Goal: Information Seeking & Learning: Learn about a topic

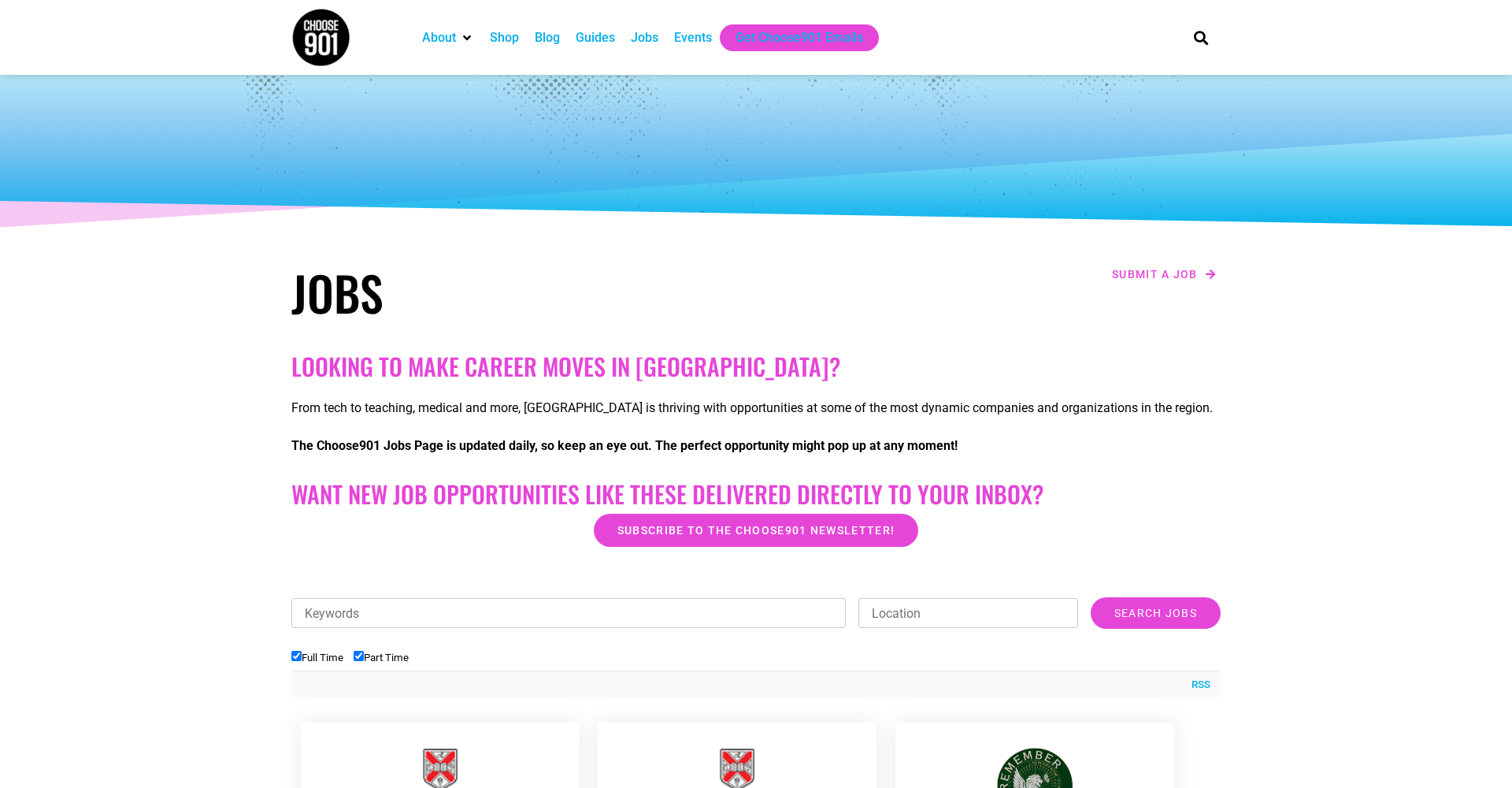
scroll to position [125, 0]
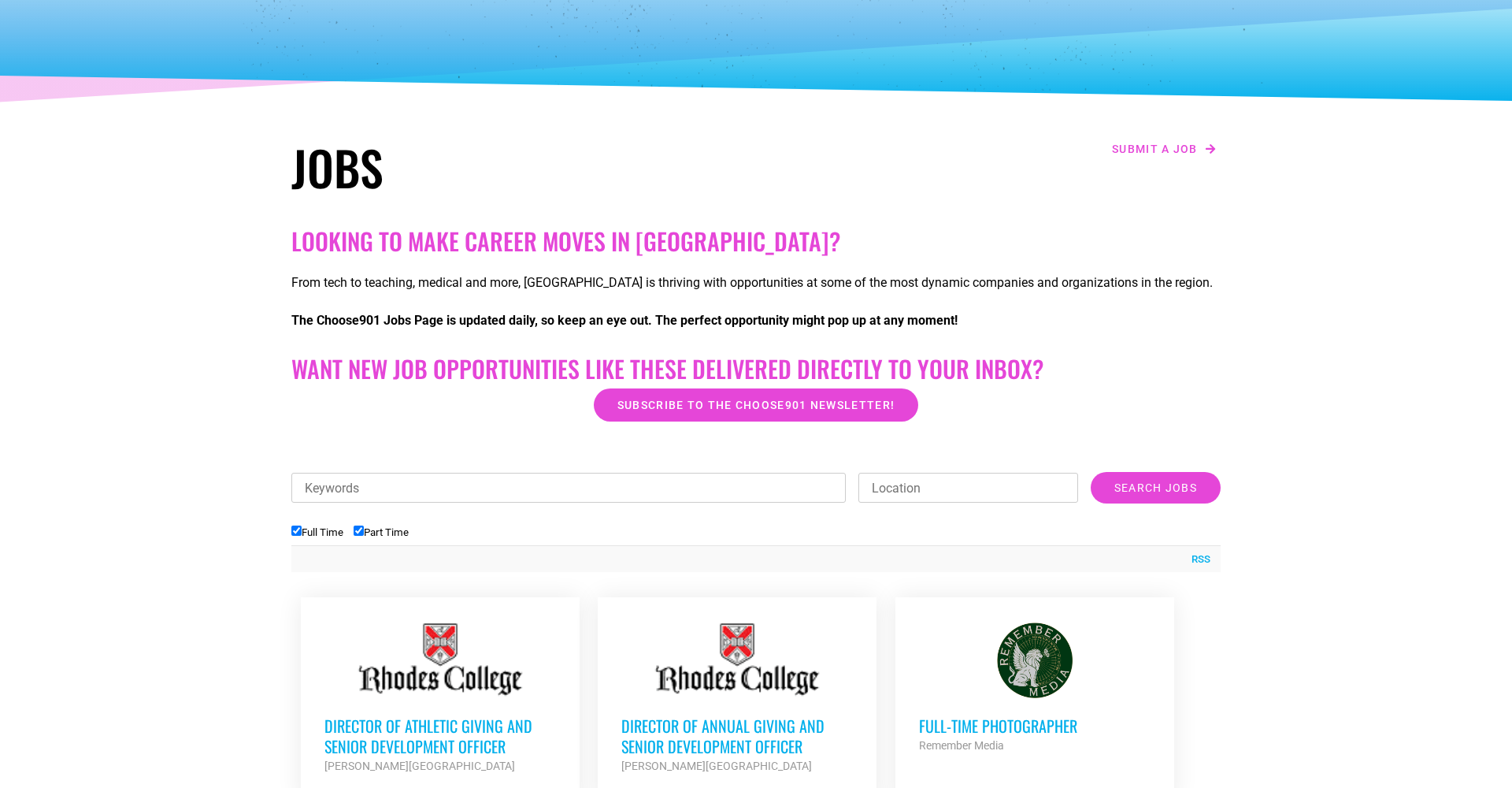
click at [360, 532] on input "Part Time" at bounding box center [358, 530] width 10 height 10
checkbox input "false"
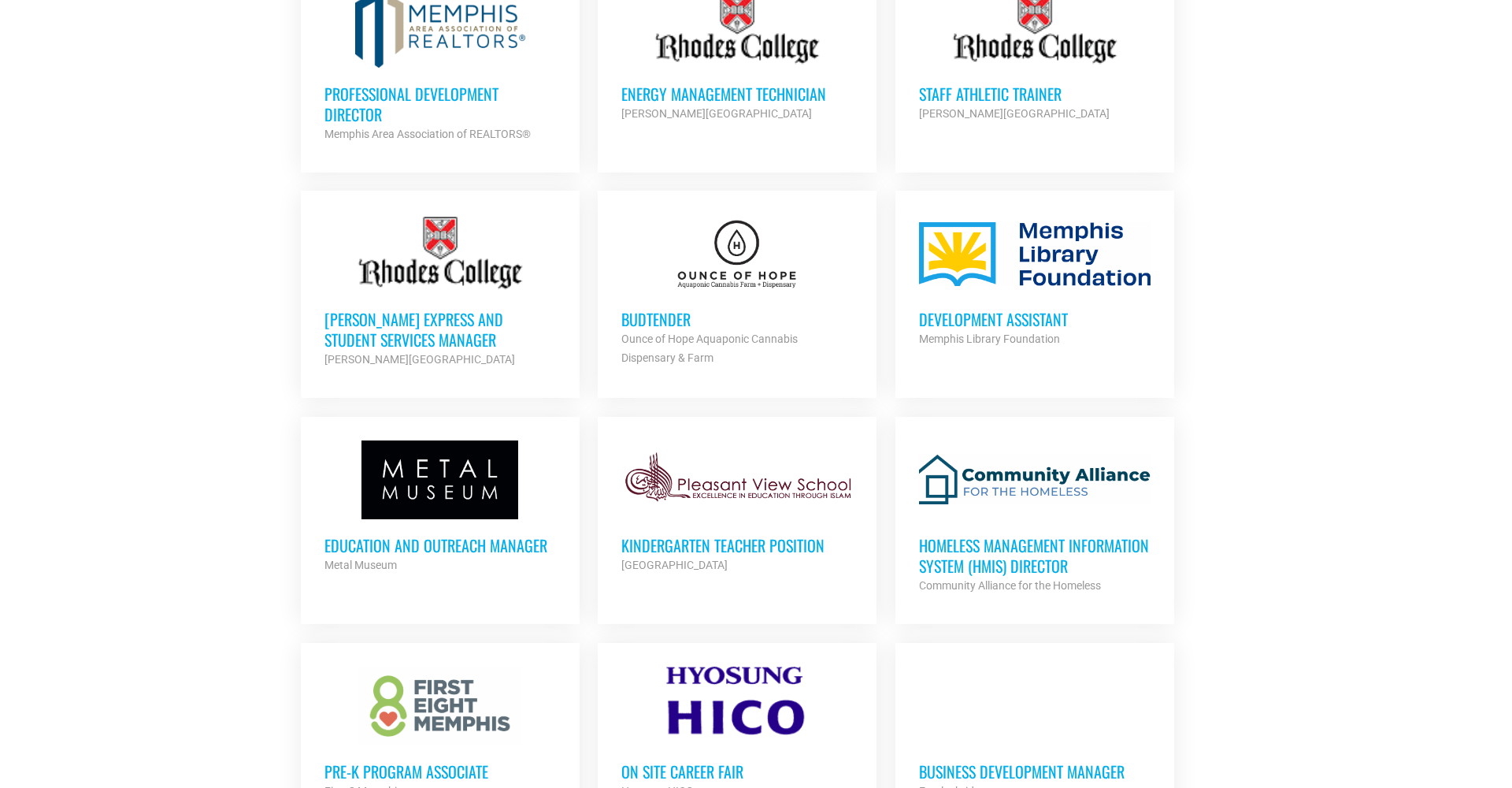
scroll to position [996, 0]
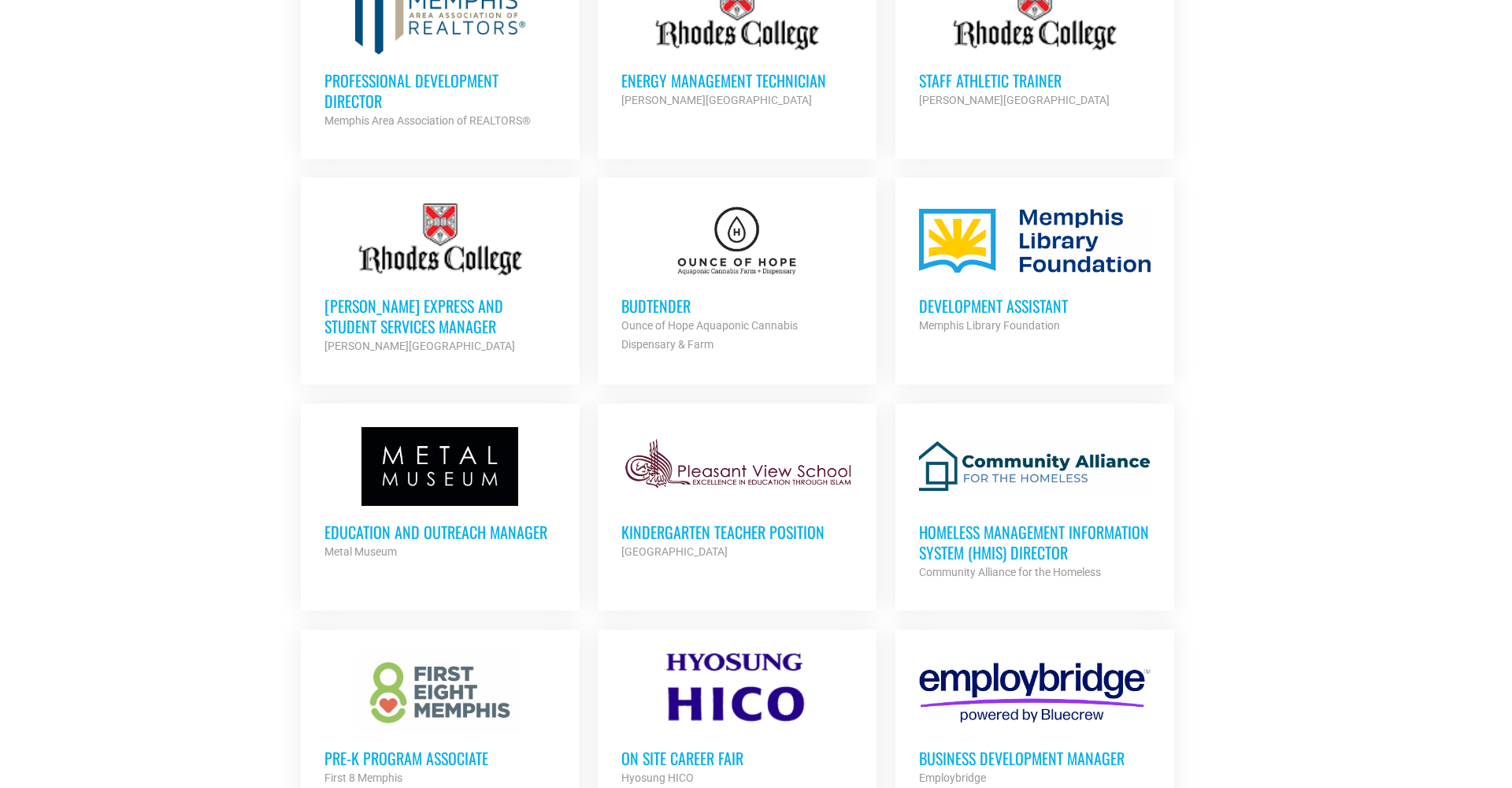
click at [486, 531] on h3 "Education and Outreach Manager" at bounding box center [440, 532] width 231 height 20
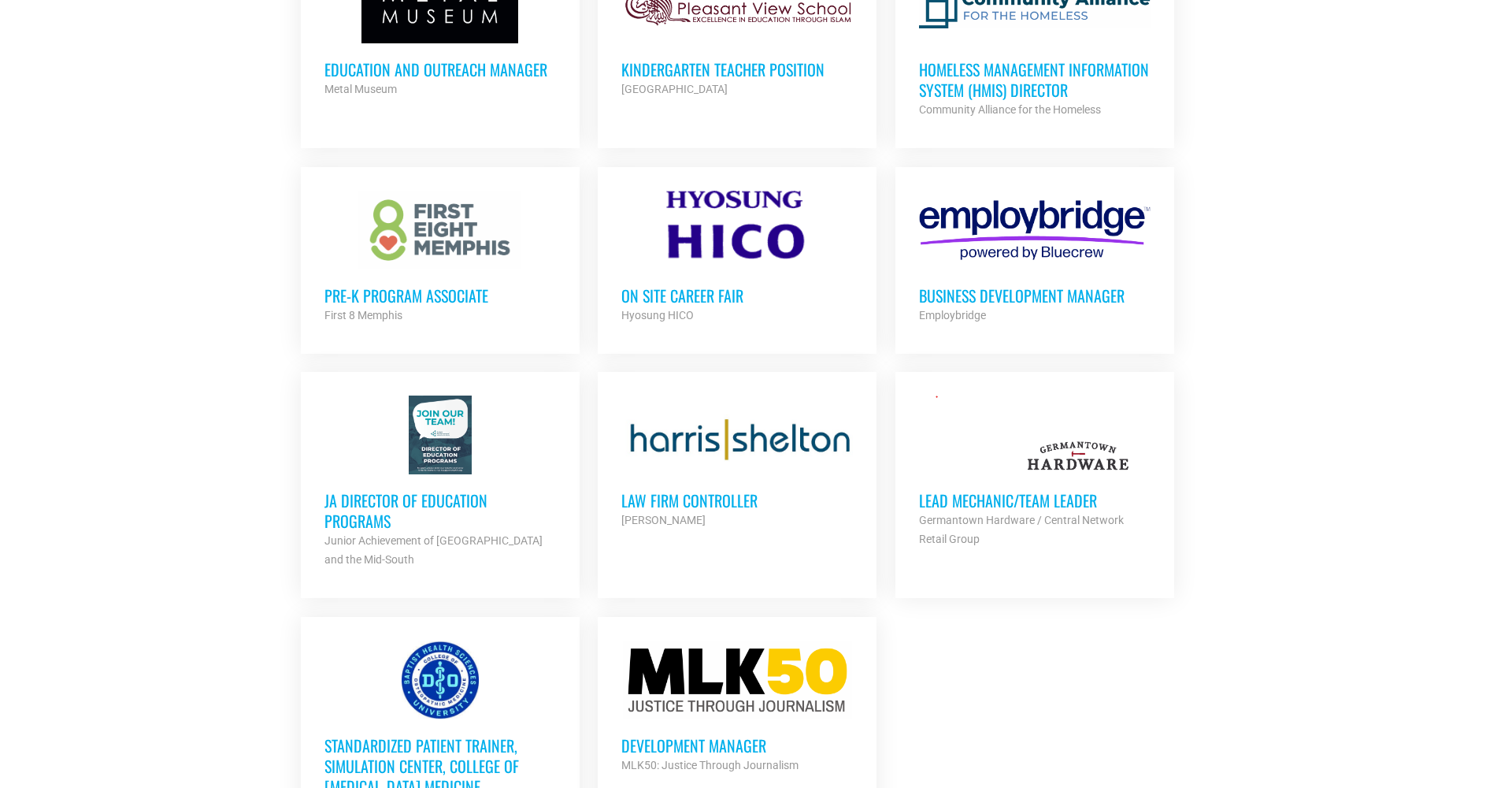
scroll to position [1469, 0]
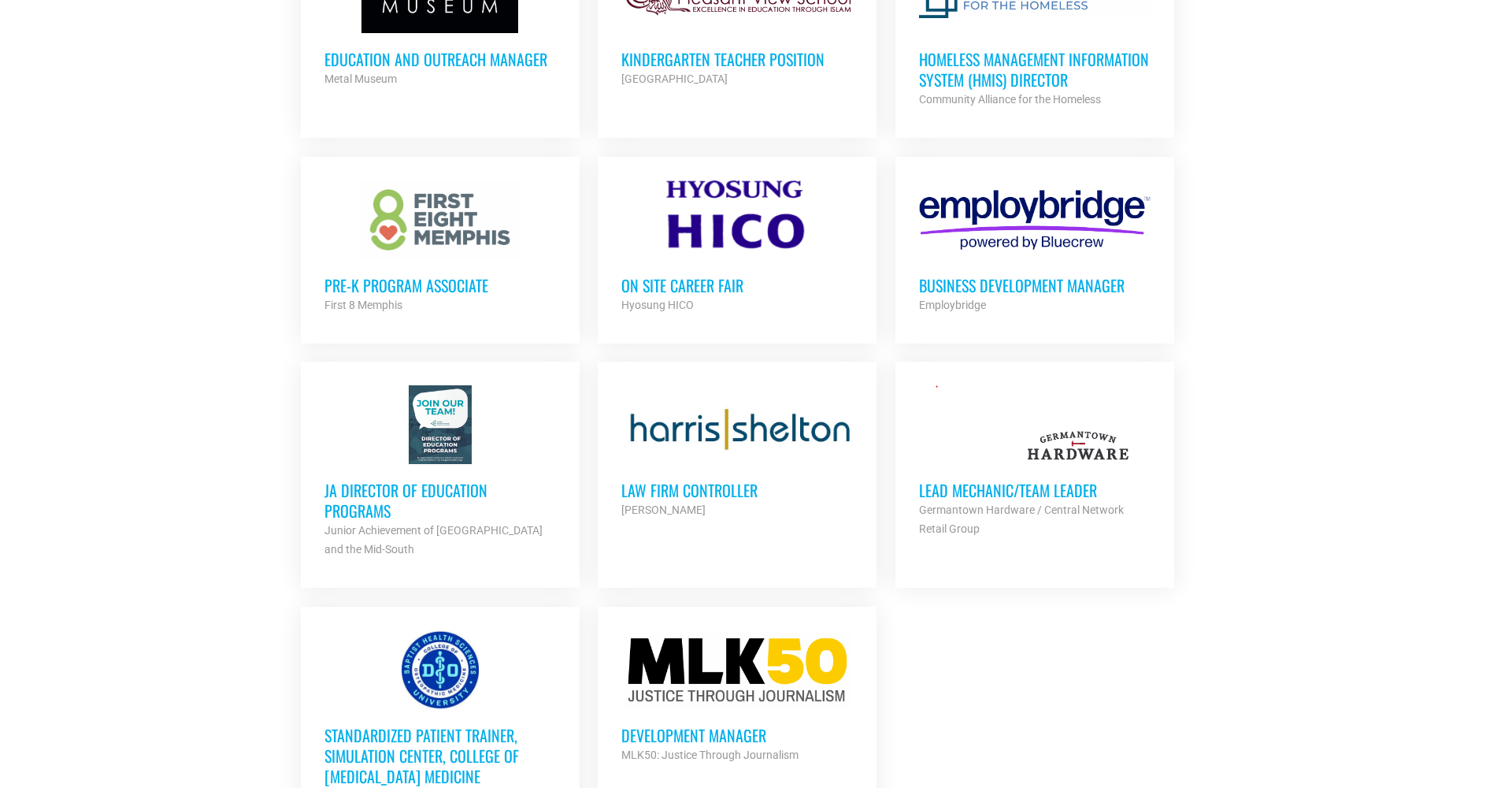
click at [993, 491] on h3 "Lead Mechanic/Team Leader" at bounding box center [1035, 490] width 231 height 20
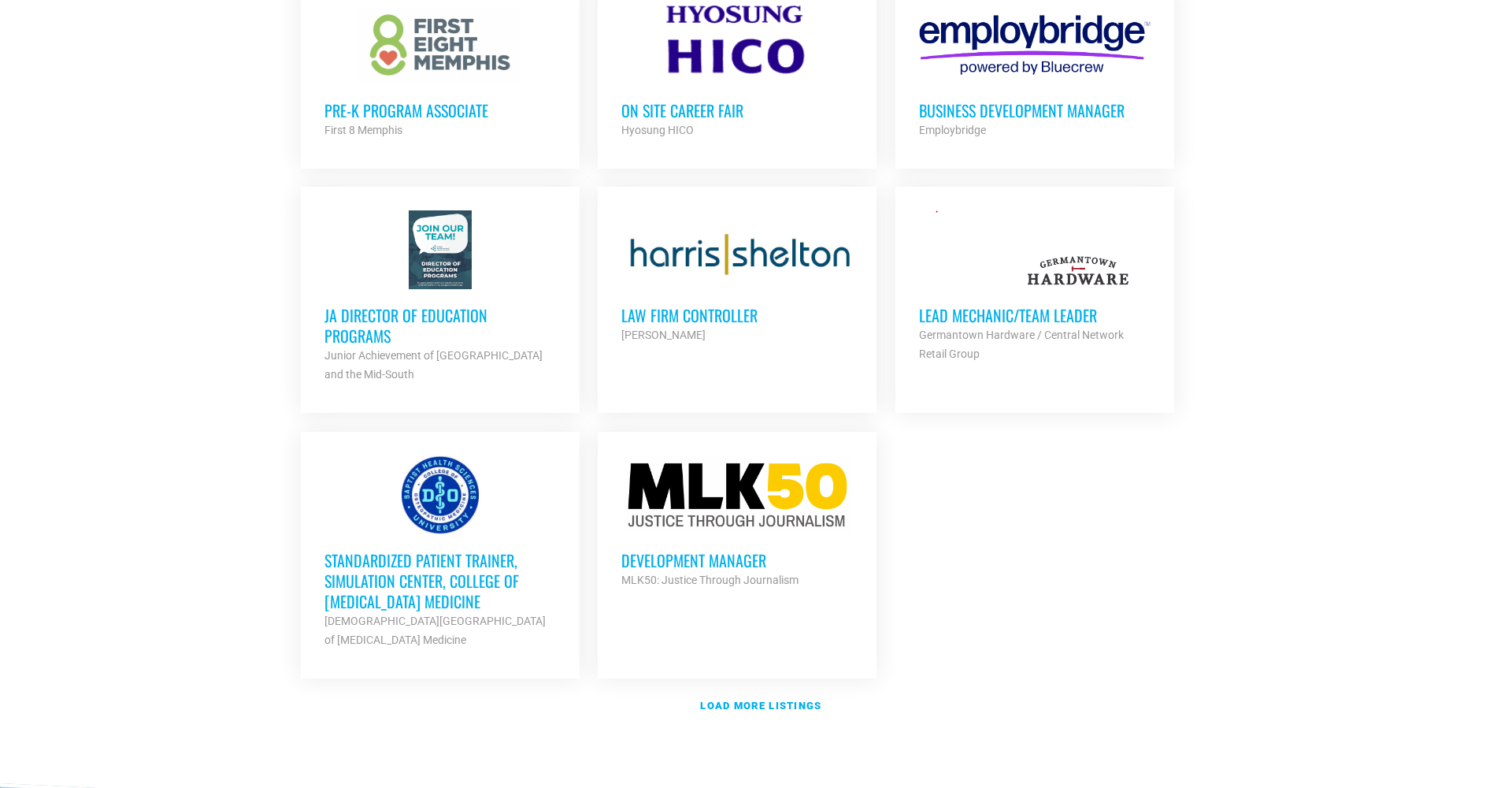
scroll to position [1645, 0]
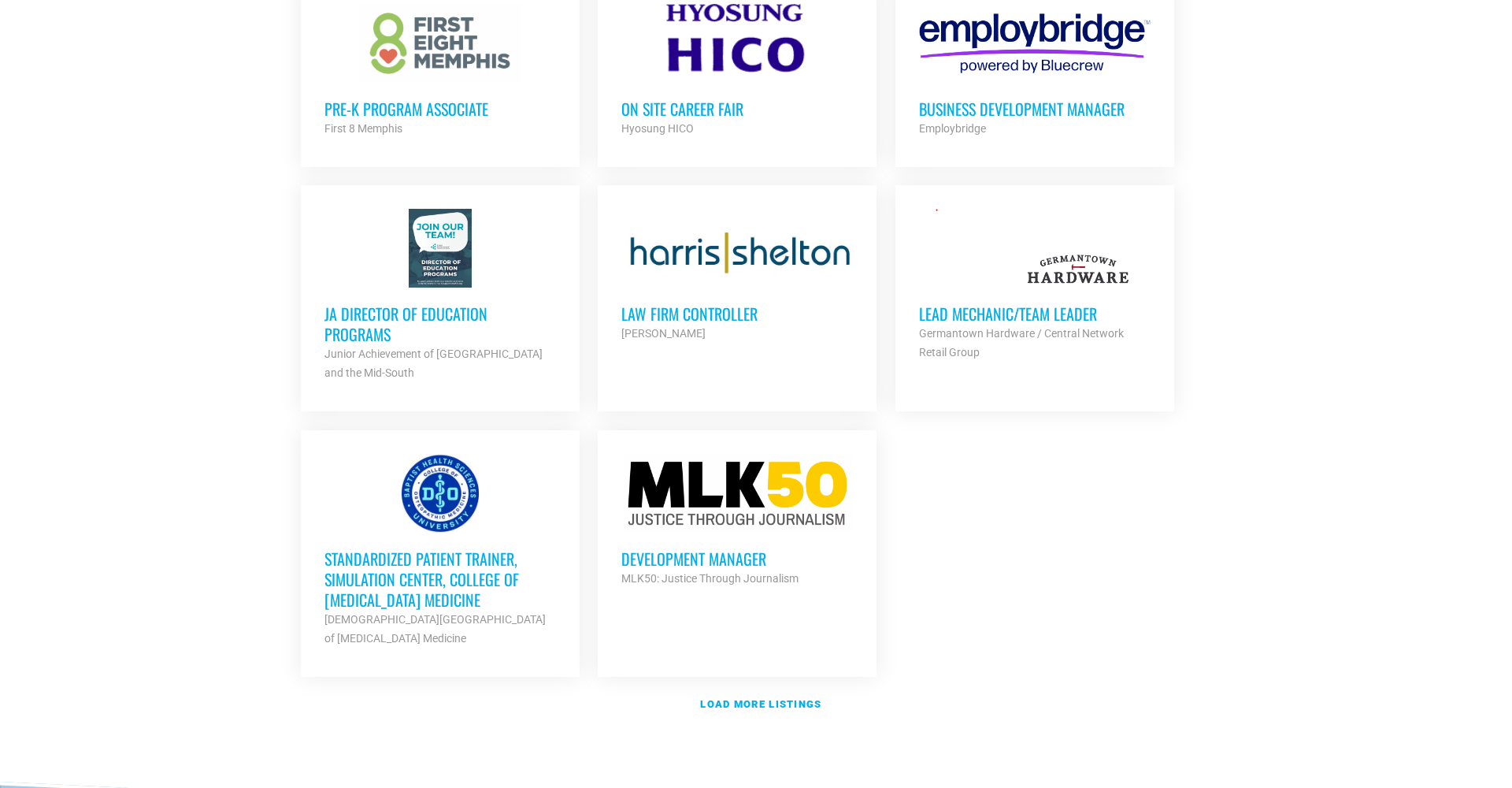
click at [652, 556] on h3 "Development Manager" at bounding box center [737, 559] width 231 height 20
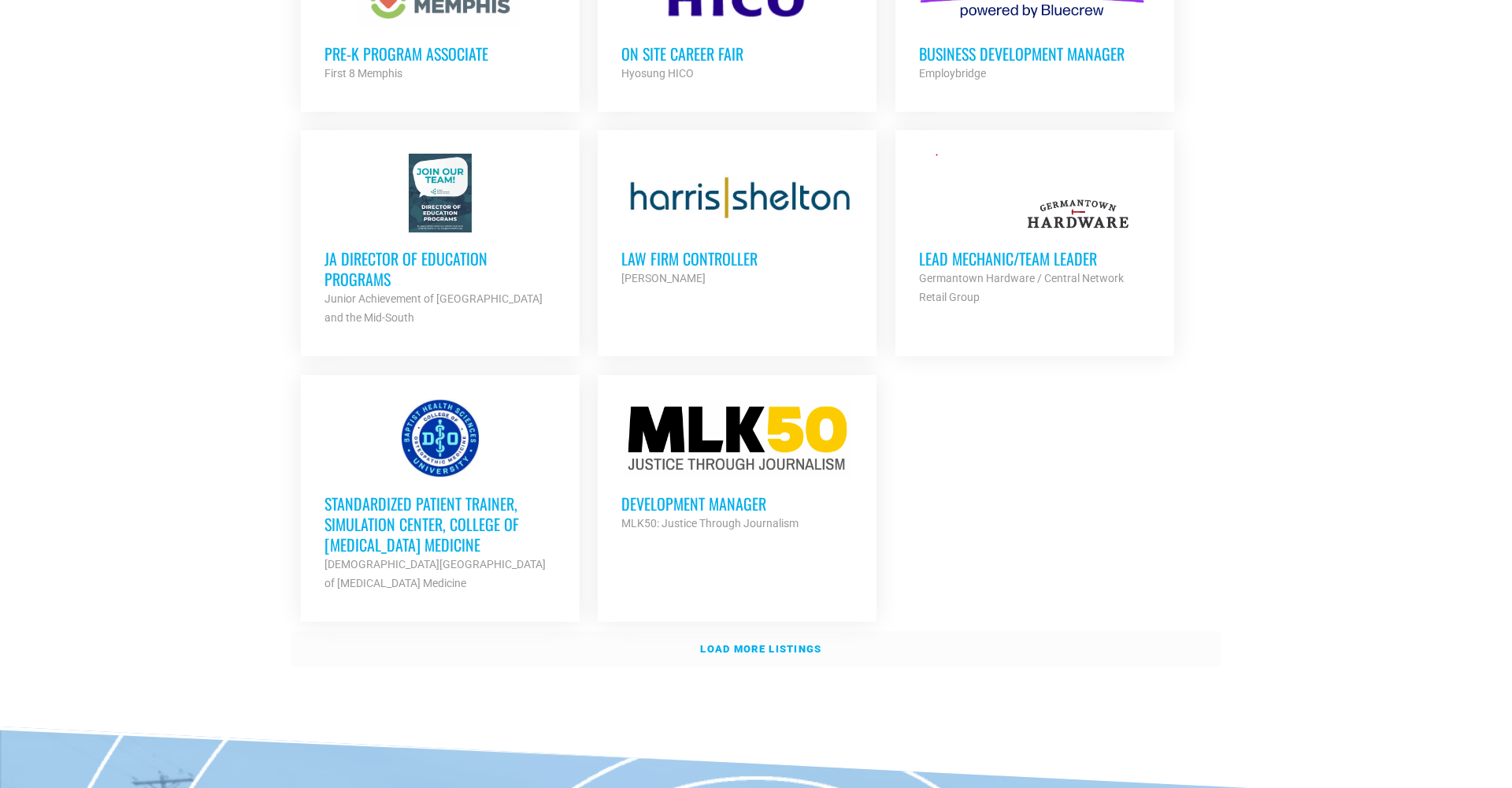
click at [737, 646] on strong "Load more listings" at bounding box center [760, 648] width 121 height 12
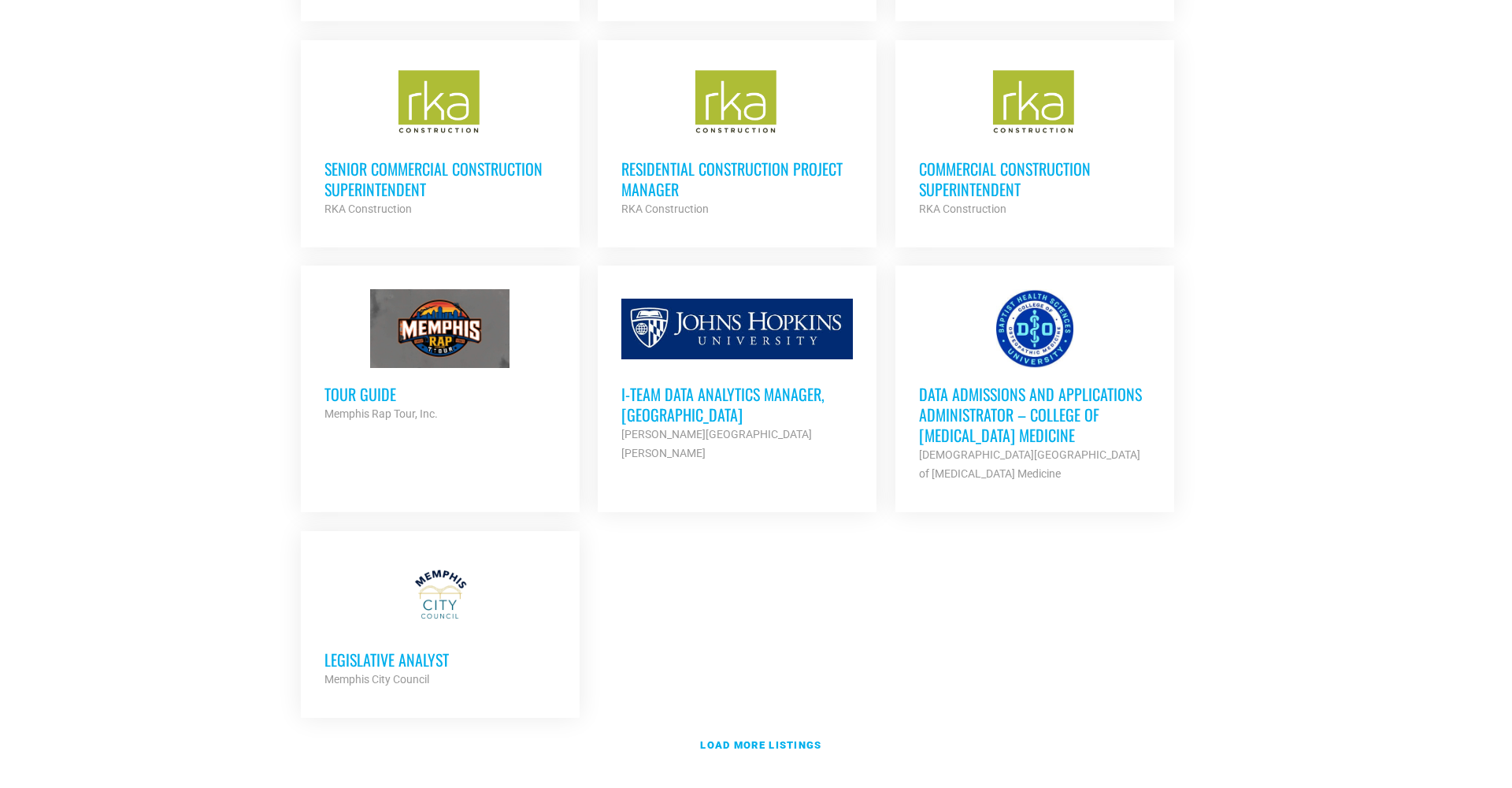
scroll to position [3218, 0]
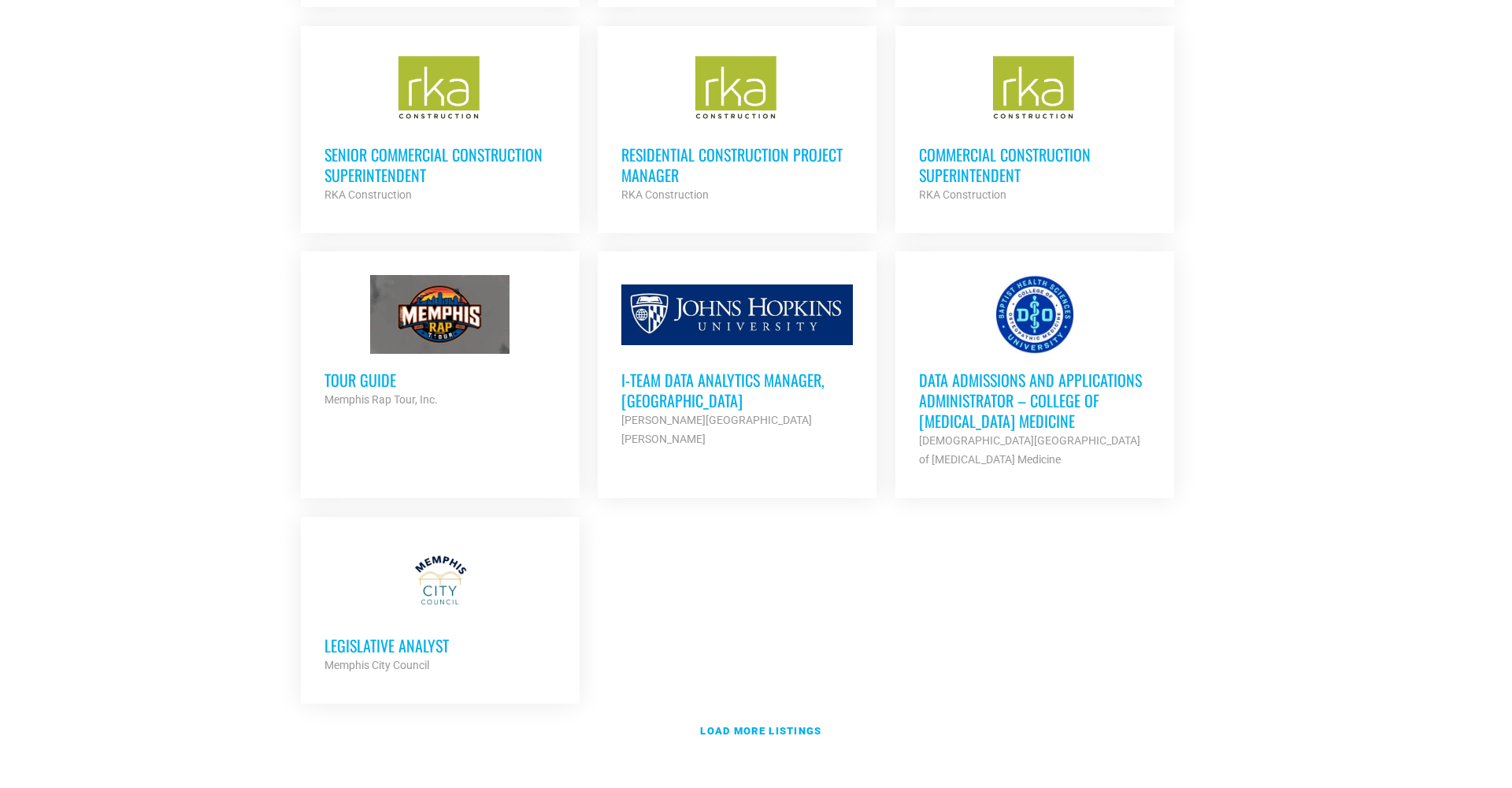
click at [1007, 394] on h3 "Data Admissions and Applications Administrator – College of [MEDICAL_DATA] Medi…" at bounding box center [1035, 400] width 231 height 61
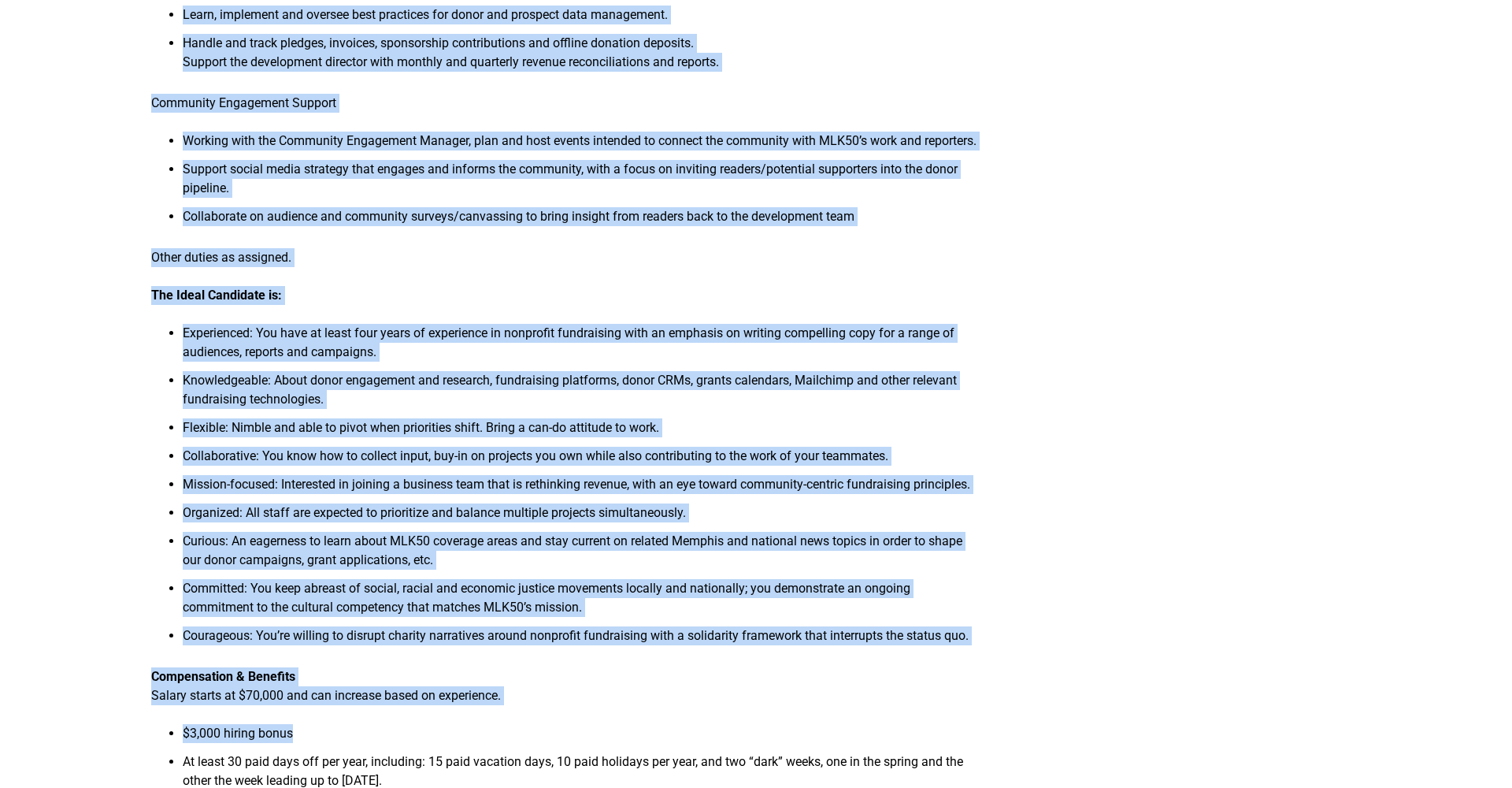
scroll to position [1112, 0]
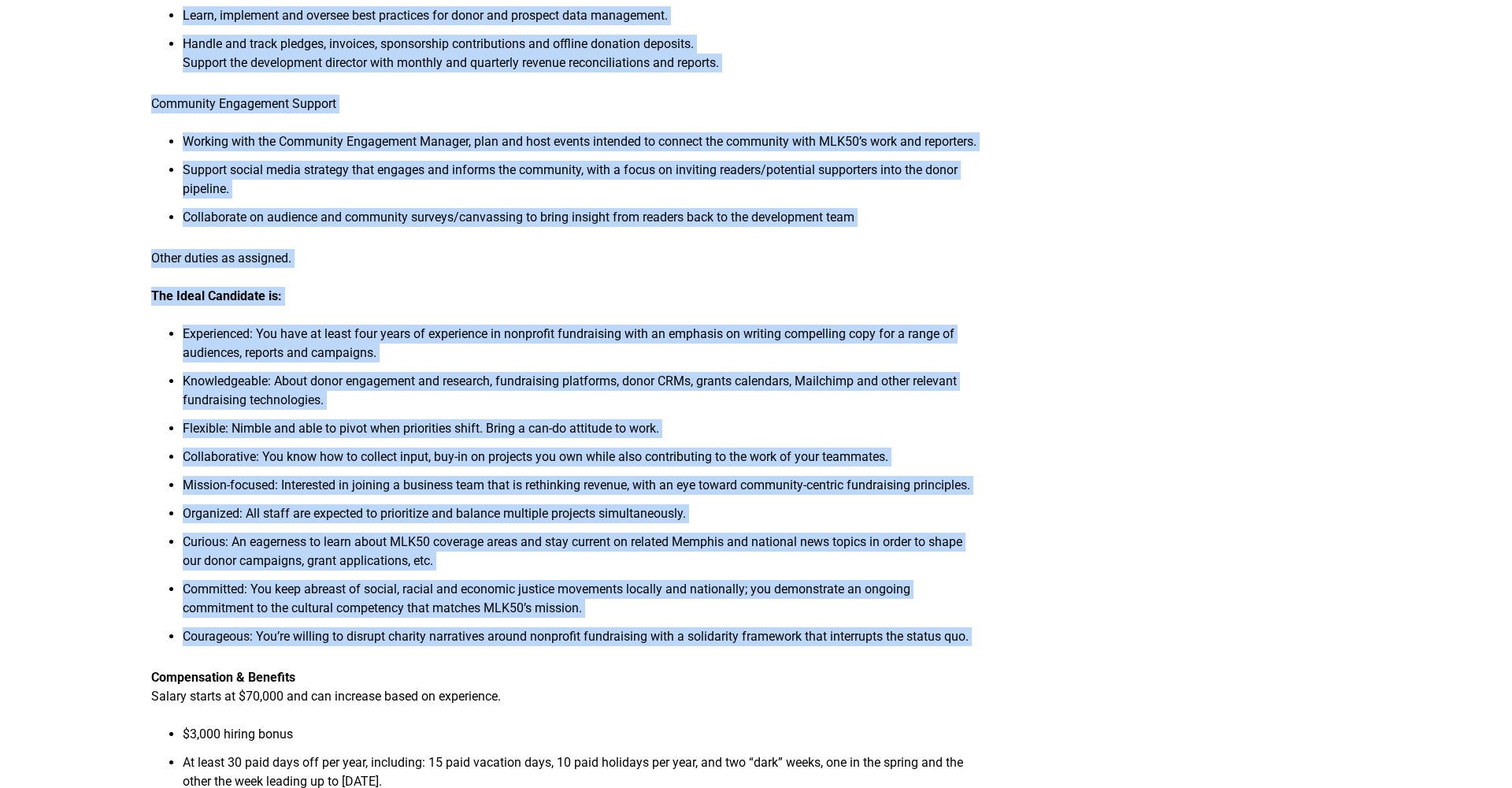
drag, startPoint x: 152, startPoint y: 194, endPoint x: 493, endPoint y: 724, distance: 630.2
click at [493, 724] on div "Organizational Background MLK50: Justice Through Journalism is an award-winning…" at bounding box center [565, 353] width 827 height 2585
copy div "Loremipsumdolo Sitametcon ADI42: Elitsed Doeiusm Temporinci ut la etdol-magnaal…"
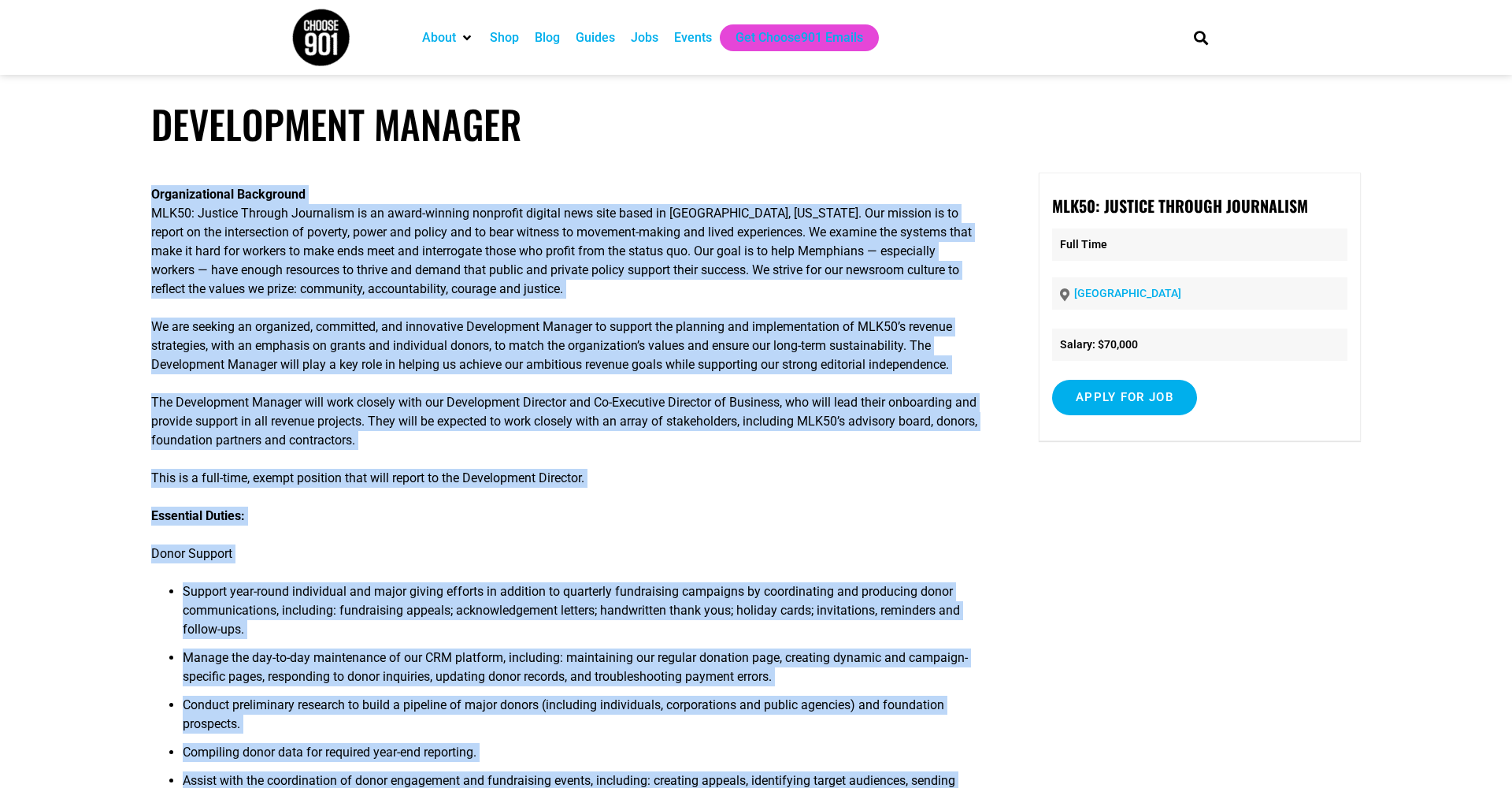
scroll to position [0, 0]
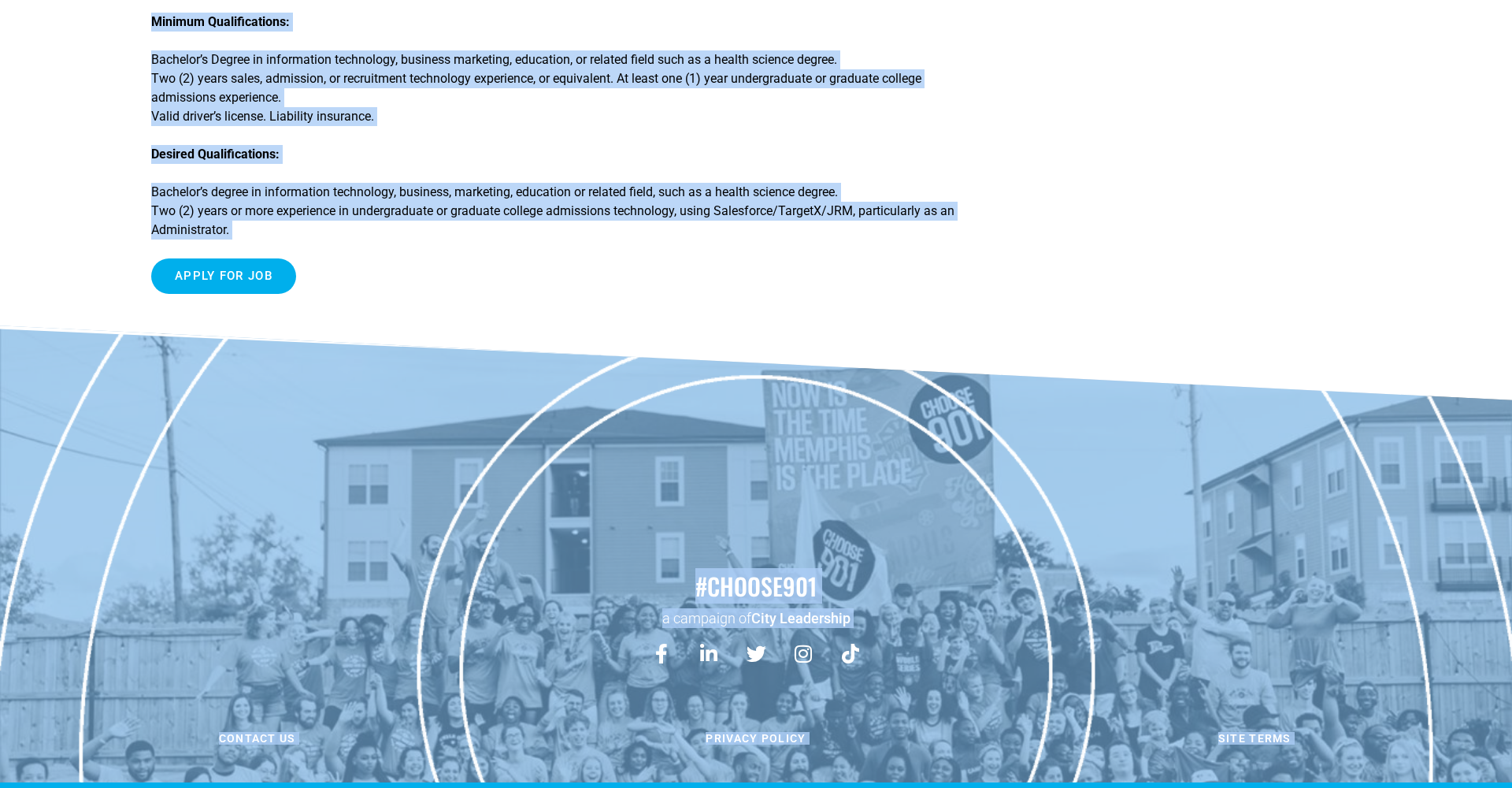
scroll to position [1102, 0]
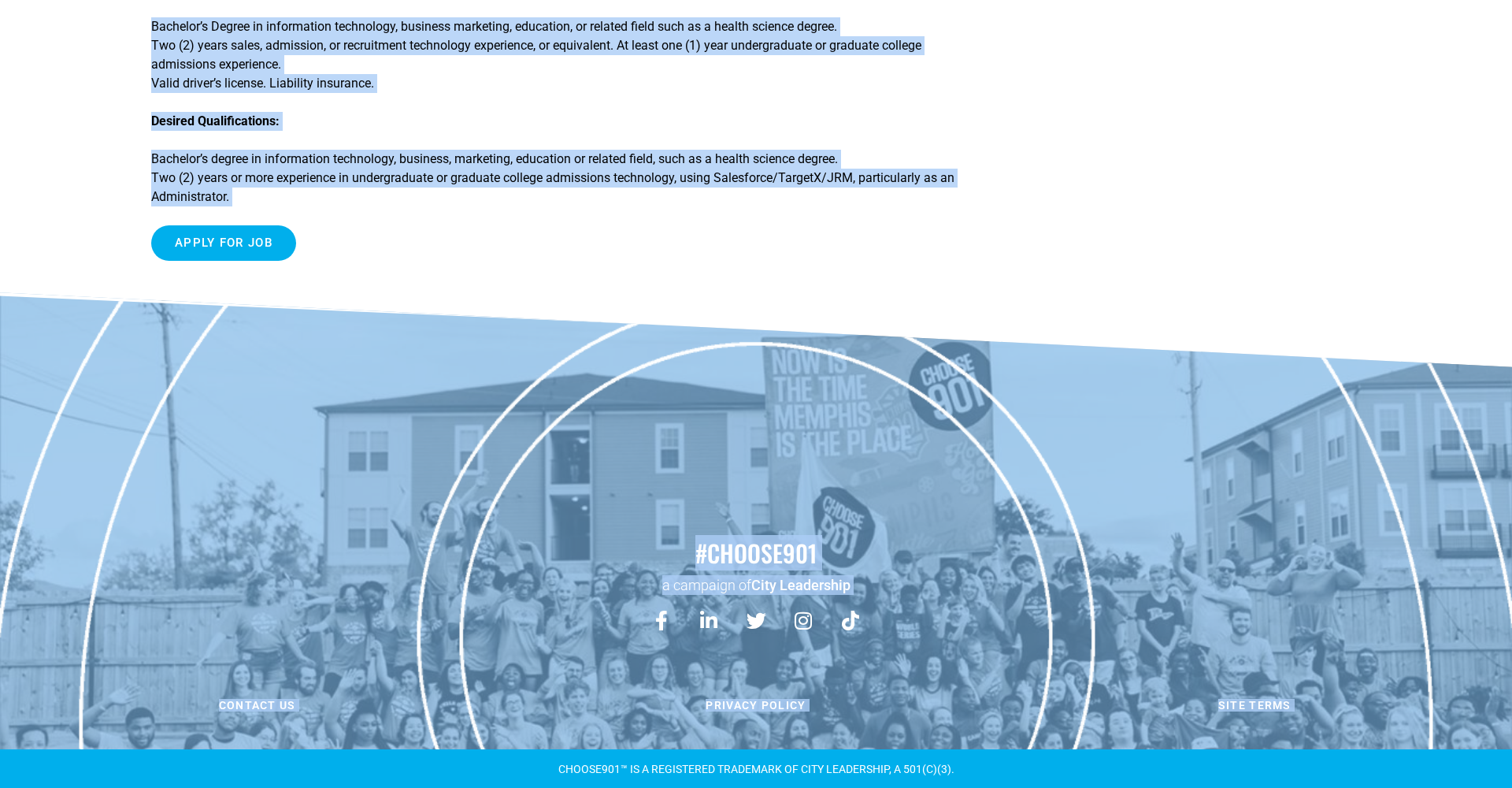
drag, startPoint x: 152, startPoint y: 239, endPoint x: 382, endPoint y: 763, distance: 572.3
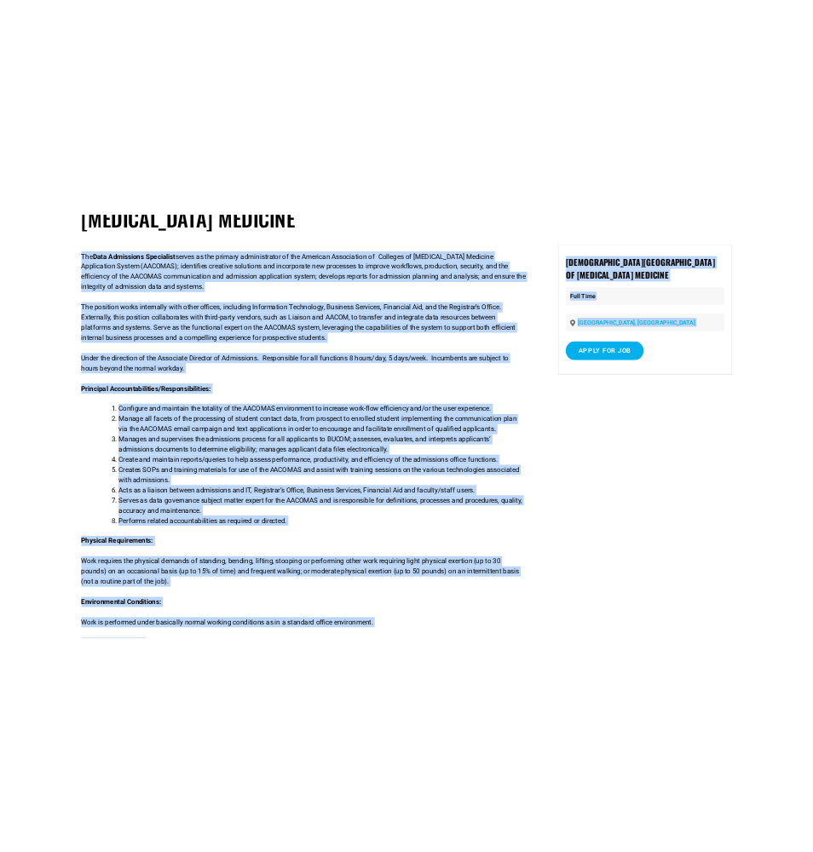
scroll to position [166, 0]
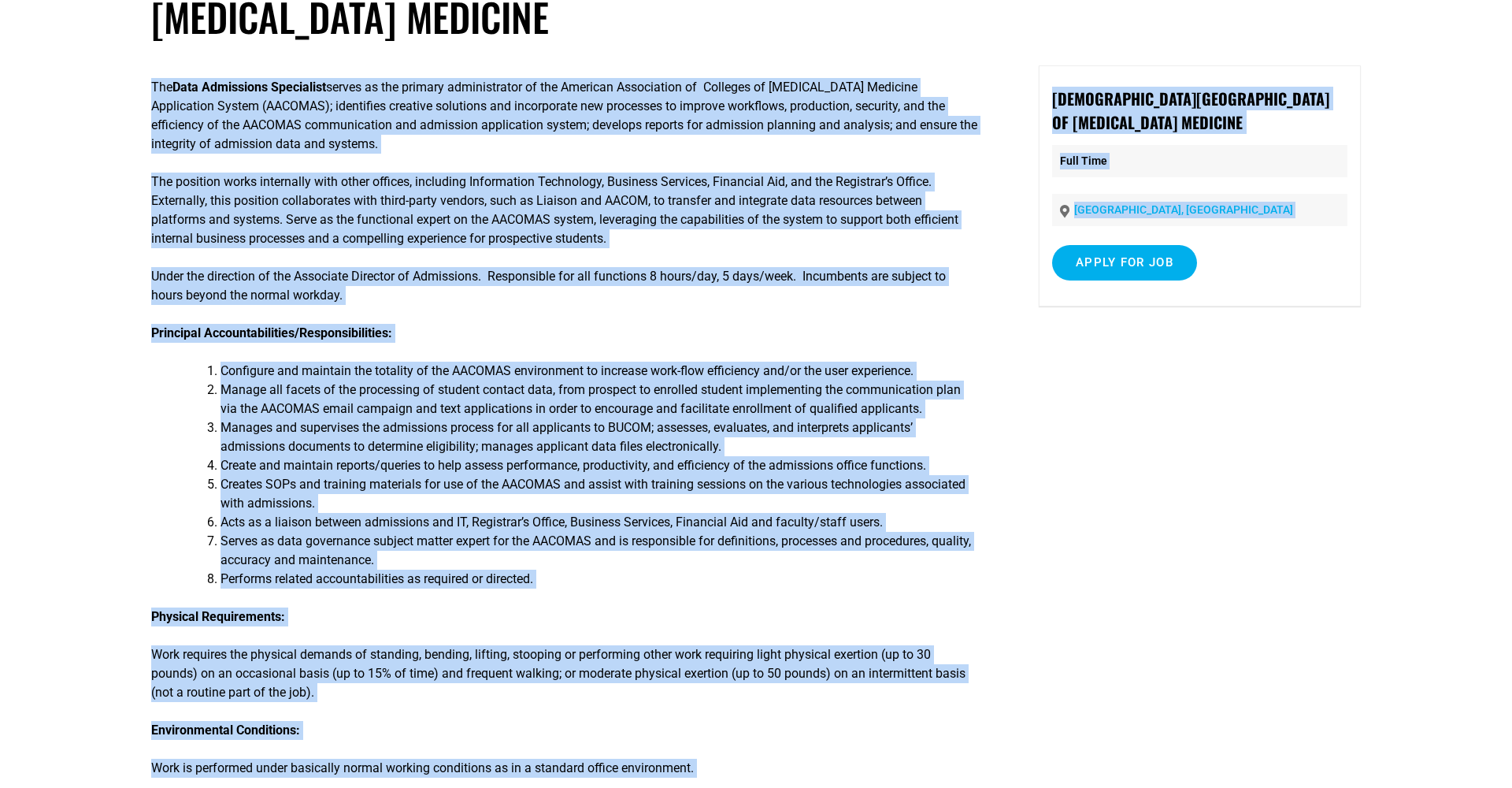
copy body "The Data Admissions Specialist serves as the primary administrator of the Ameri…"
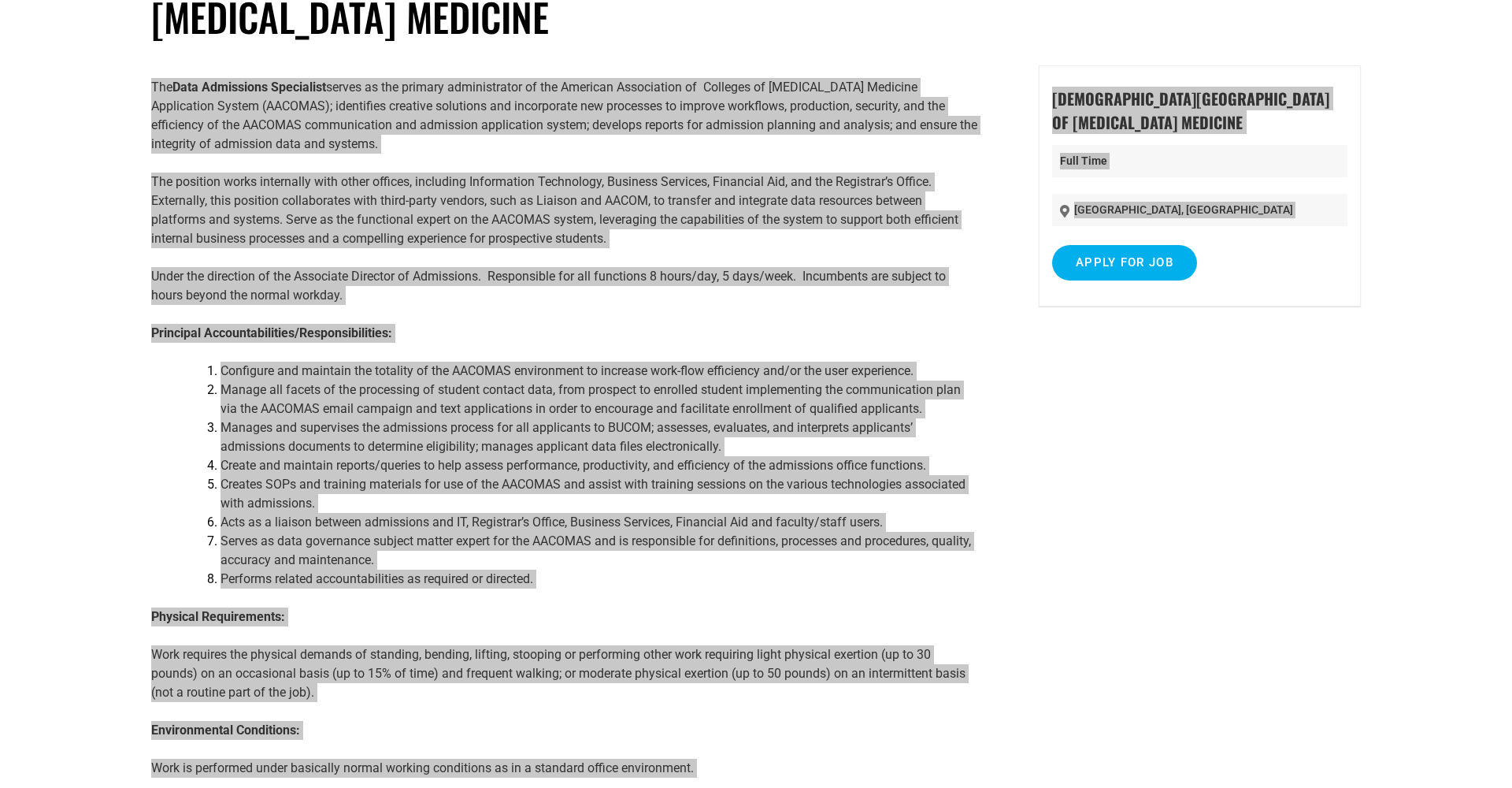
drag, startPoint x: 1482, startPoint y: 590, endPoint x: 1169, endPoint y: 483, distance: 330.8
click at [1169, 483] on div "The Data Admissions Specialist serves as the primary administrator of the Ameri…" at bounding box center [756, 654] width 1210 height 1176
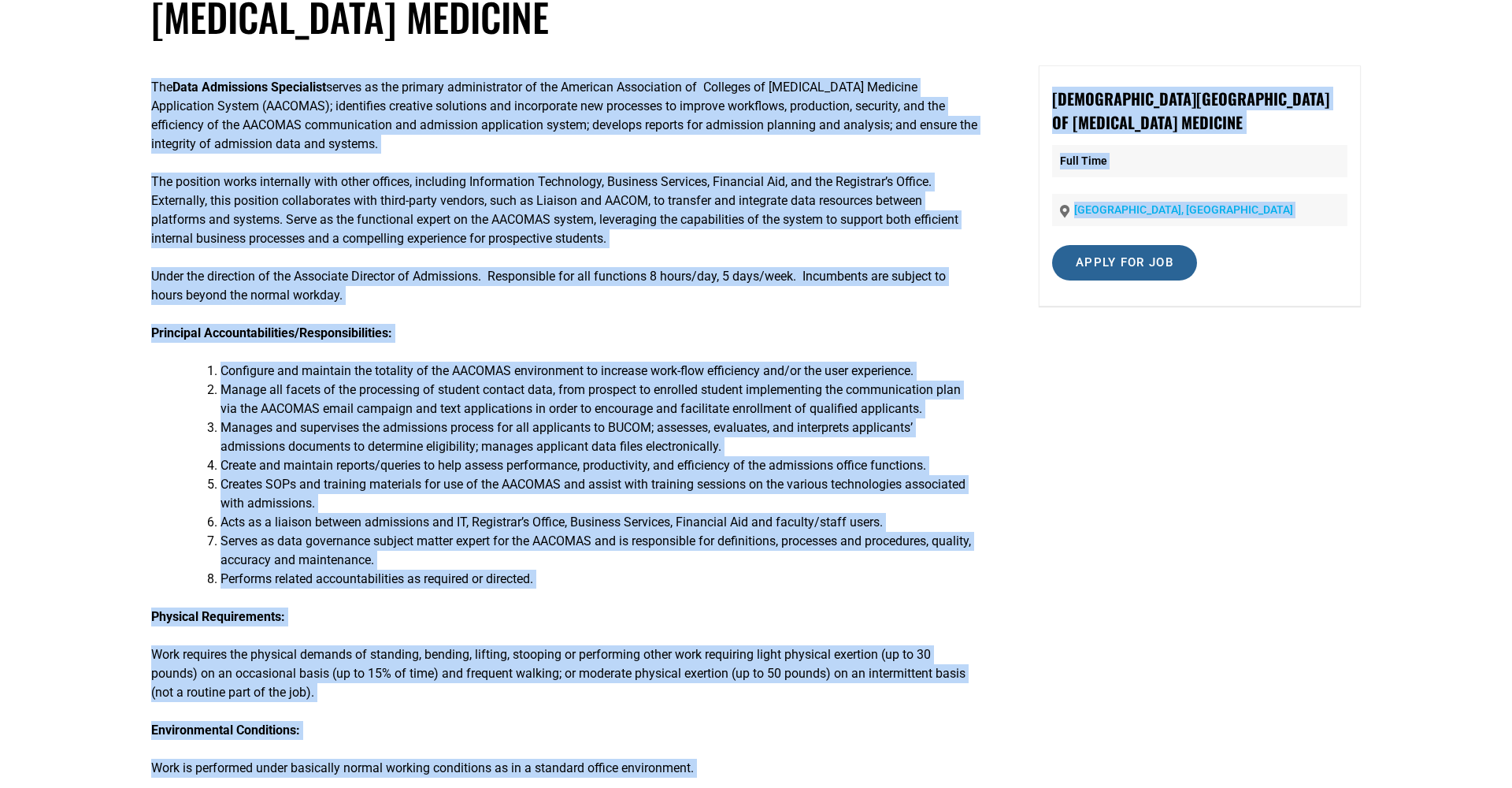
click at [1140, 268] on input "Apply for job" at bounding box center [1125, 263] width 145 height 35
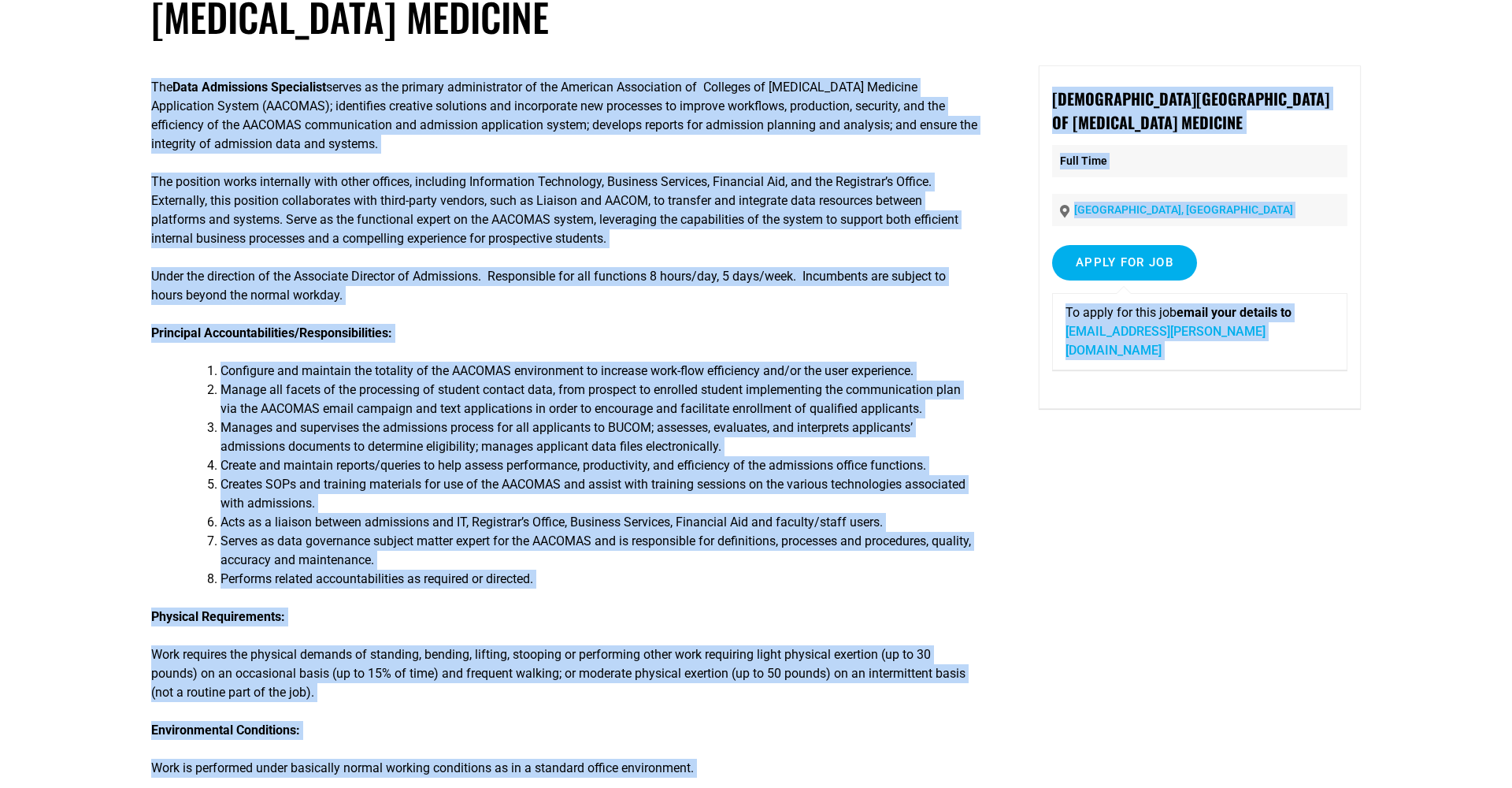
click at [1118, 334] on link "Raven.Shoup@BMHCC.org" at bounding box center [1165, 340] width 200 height 34
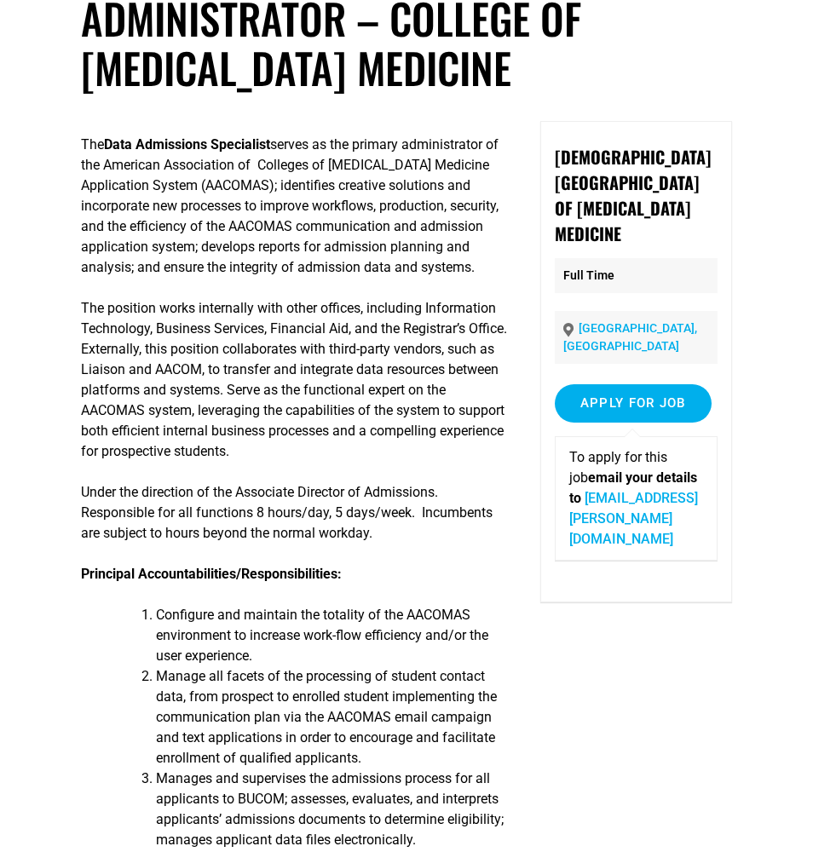
click at [686, 43] on h1 "Data Admissions and Applications Administrator – College of Osteopathic Medicine" at bounding box center [406, 18] width 650 height 150
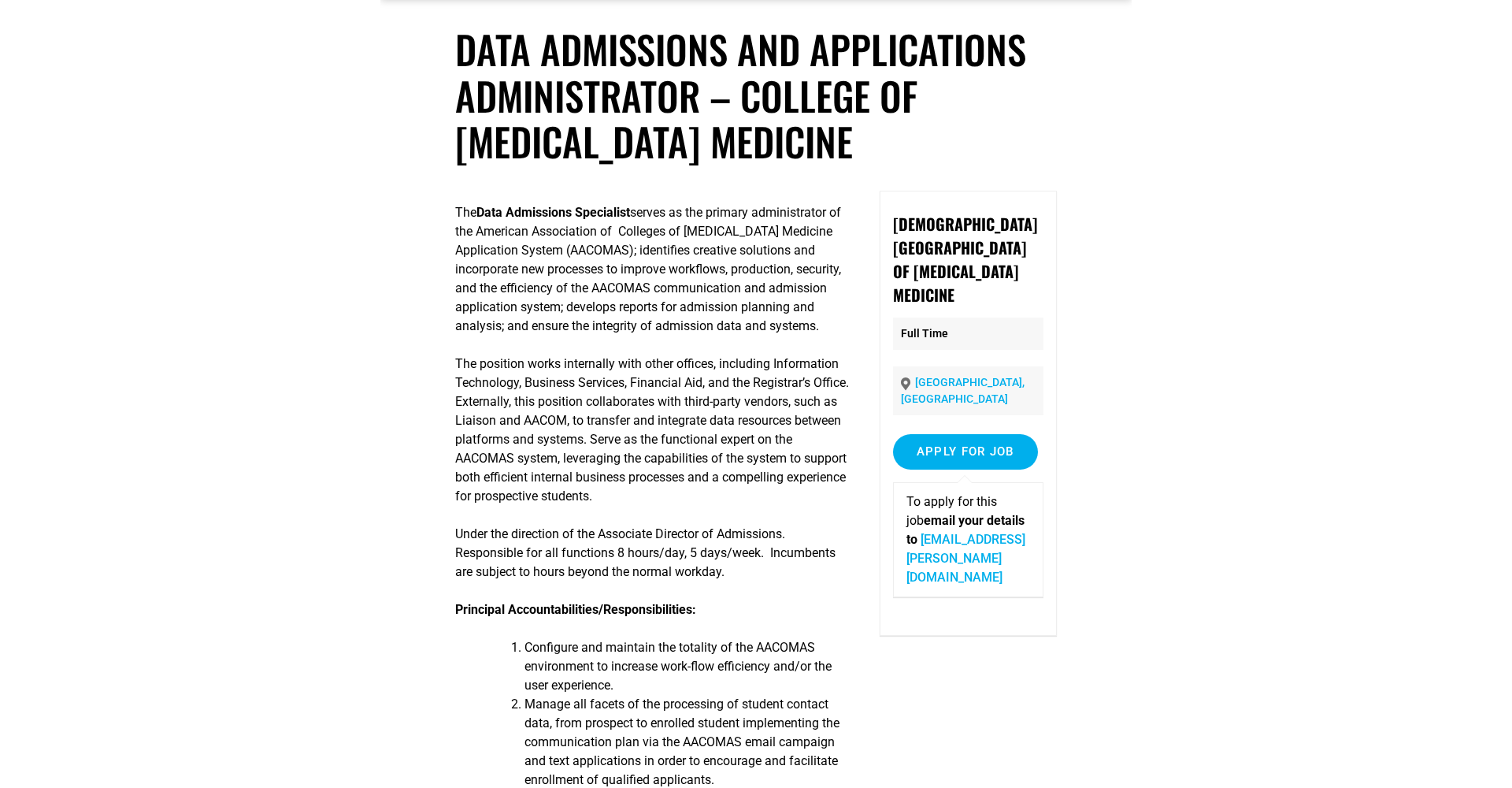
scroll to position [77, 0]
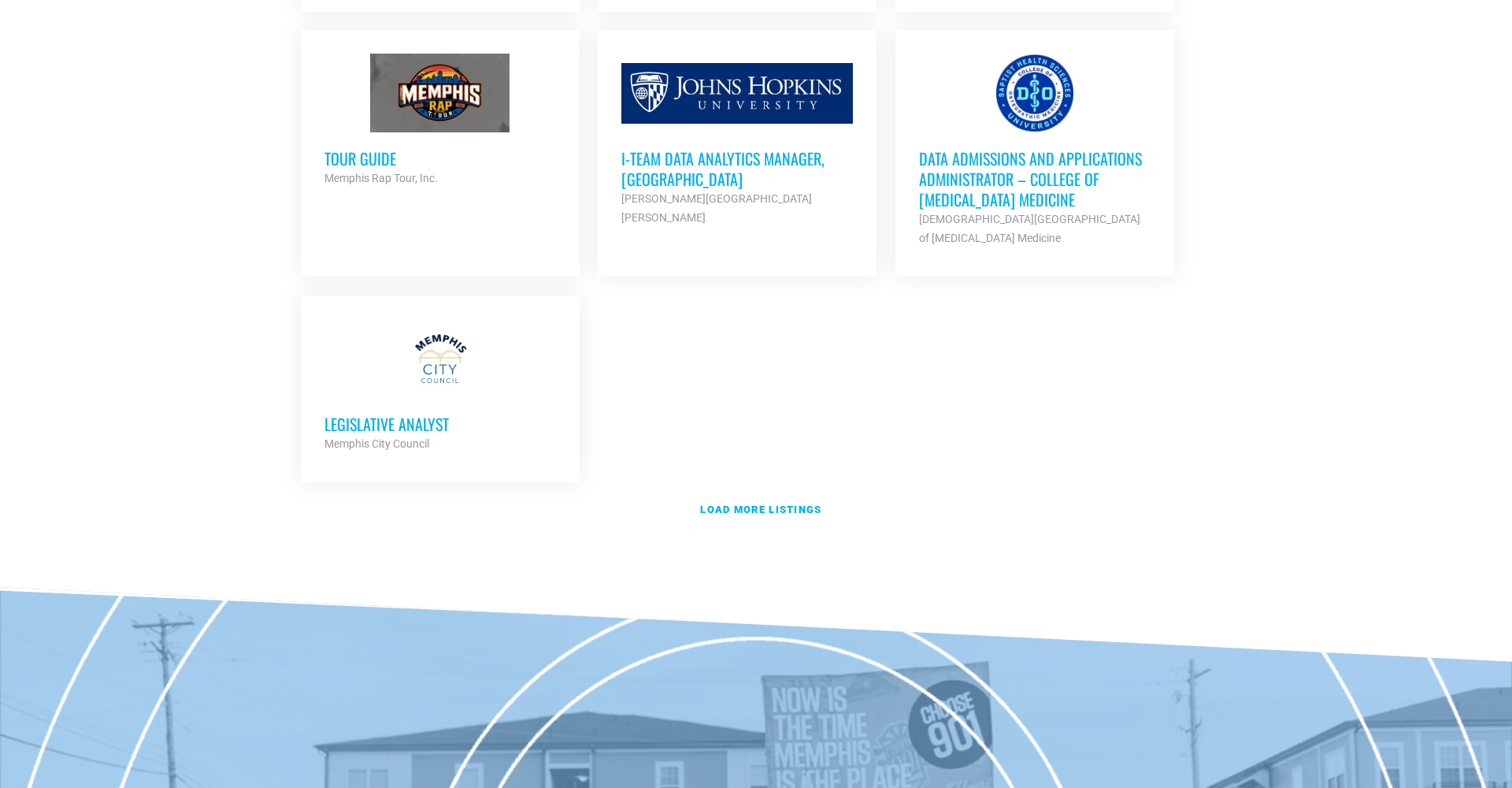
scroll to position [3437, 0]
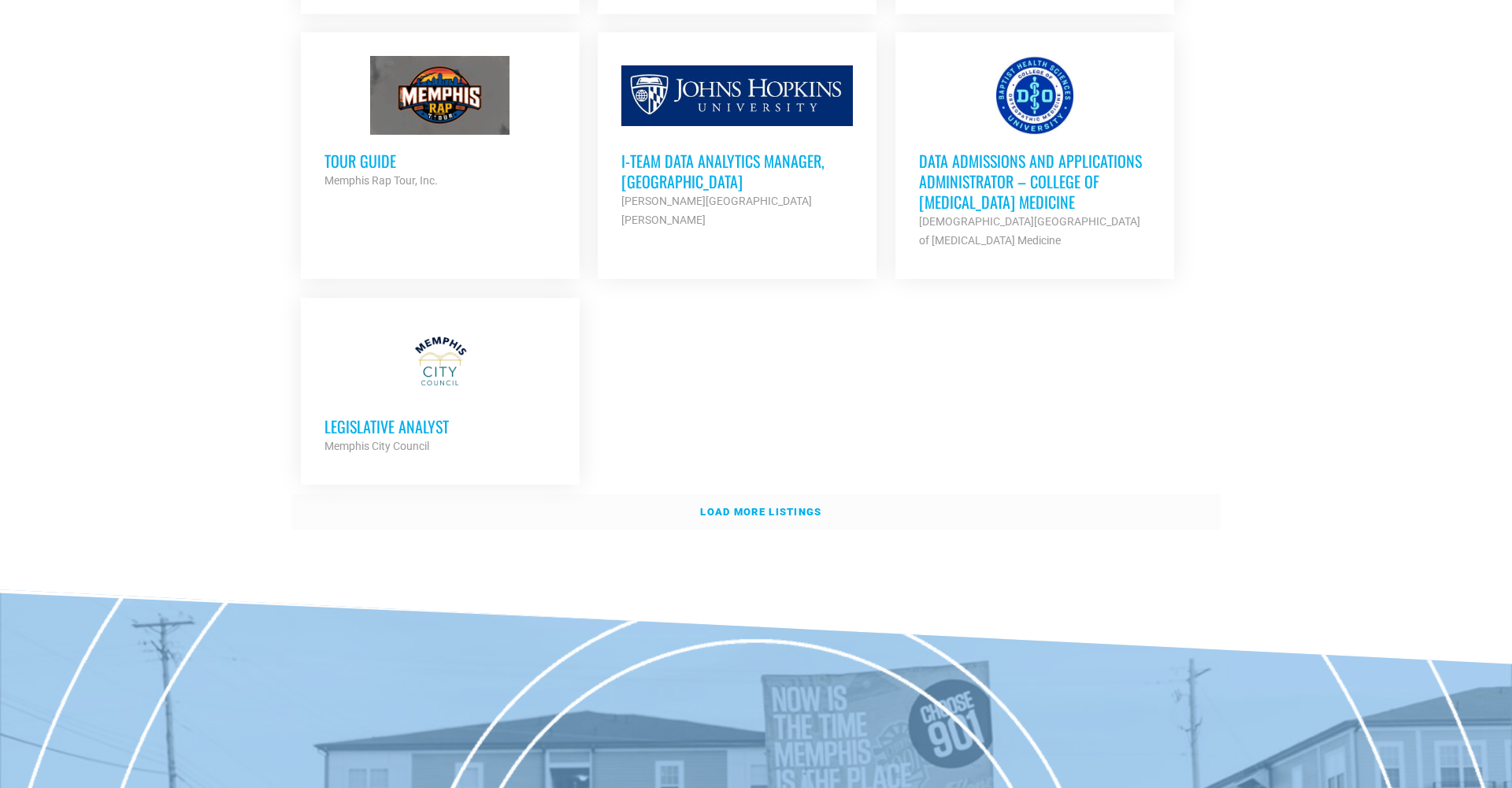
click at [736, 506] on strong "Load more listings" at bounding box center [760, 511] width 121 height 12
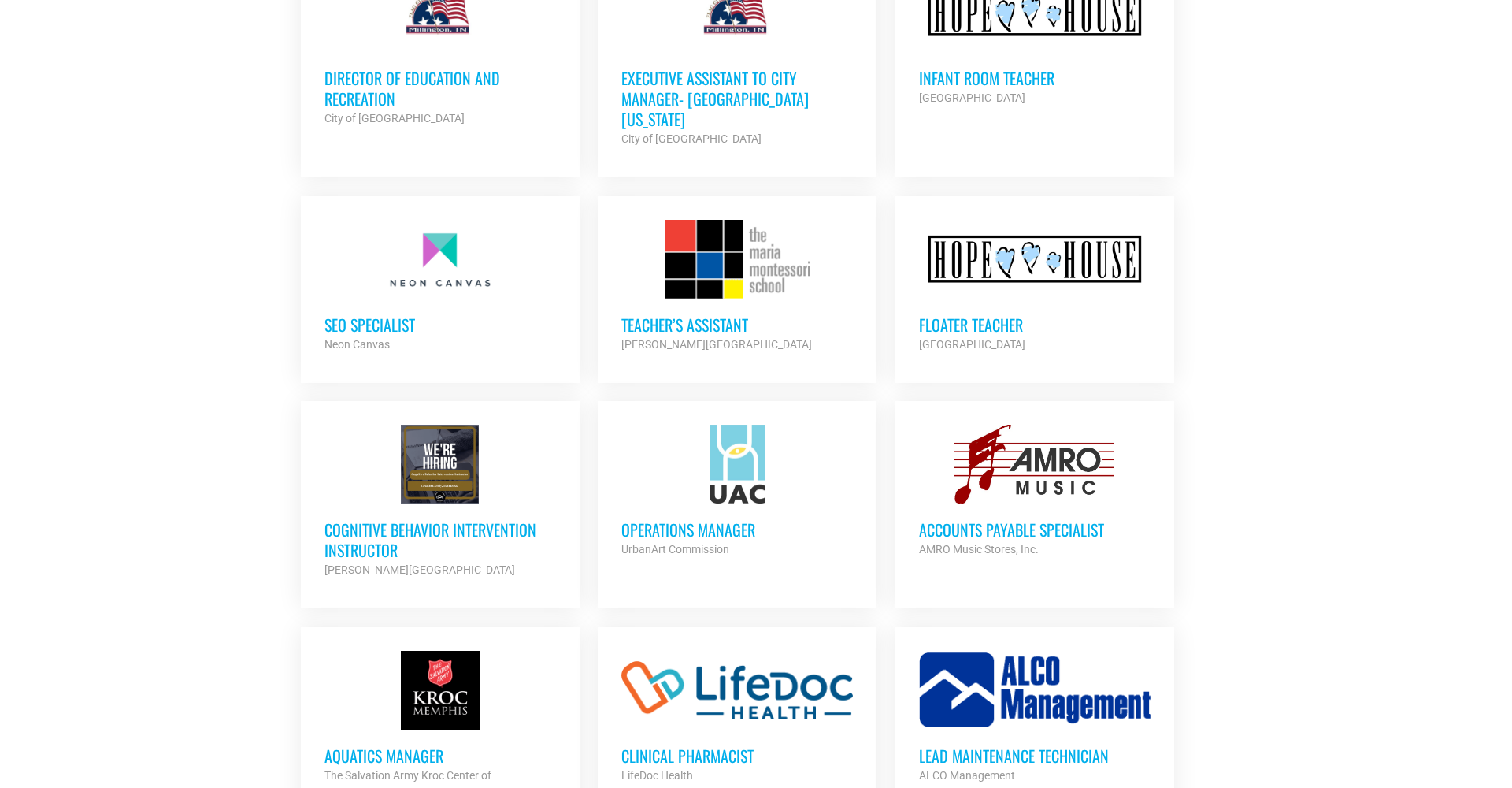
scroll to position [4275, 0]
click at [665, 520] on h3 "Operations Manager" at bounding box center [737, 530] width 231 height 20
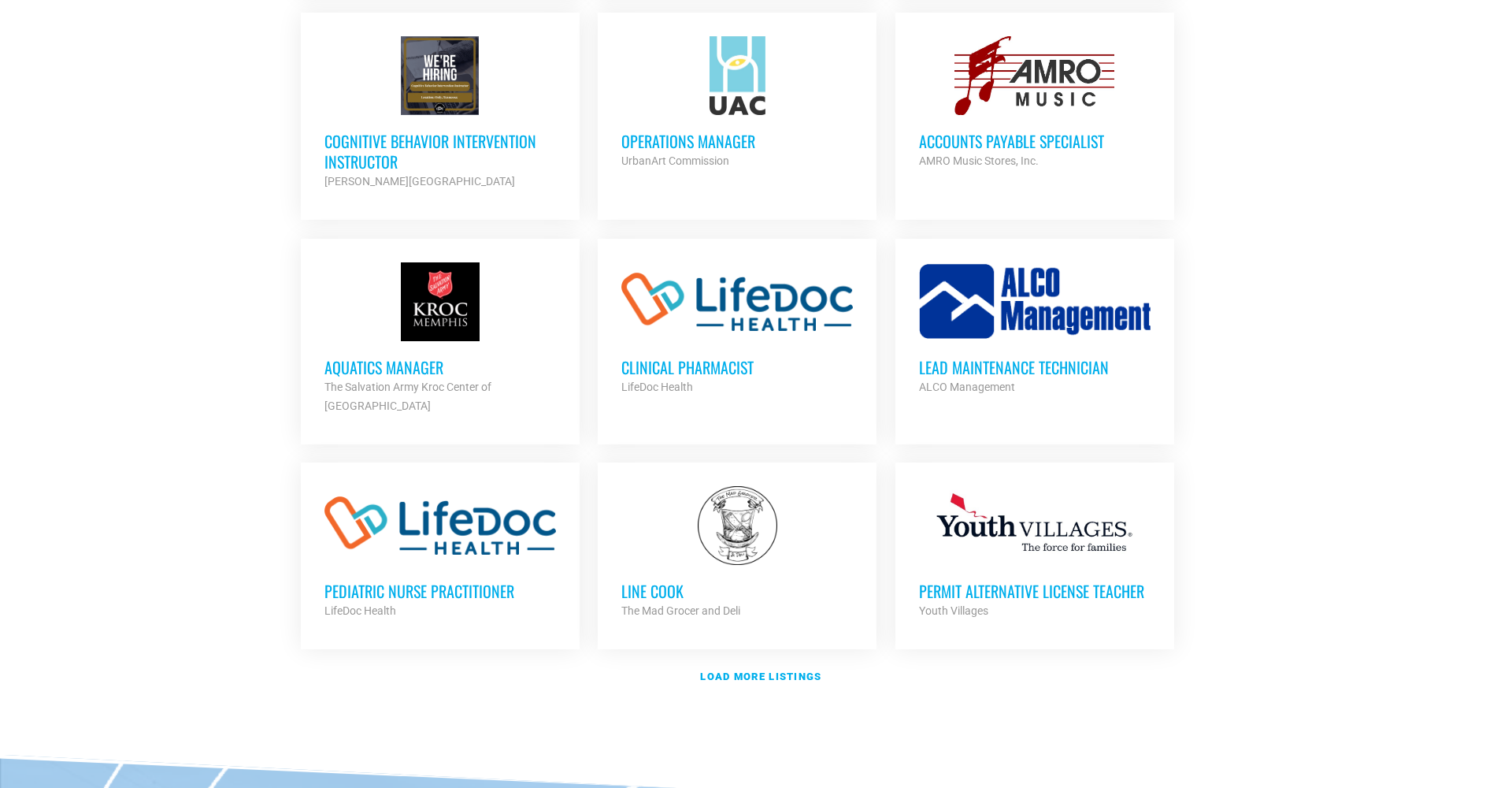
scroll to position [4693, 0]
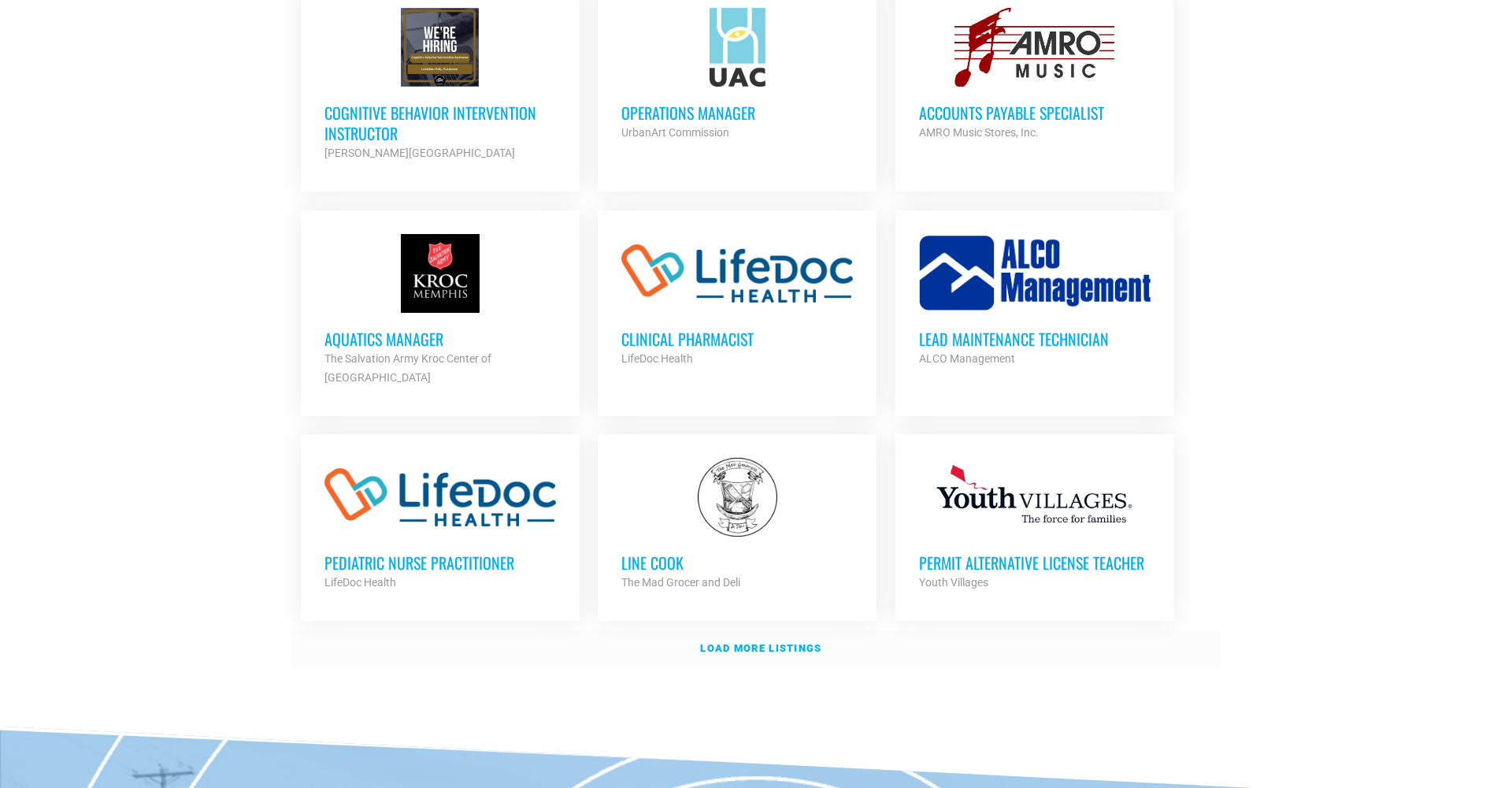
click at [723, 642] on strong "Load more listings" at bounding box center [760, 647] width 121 height 12
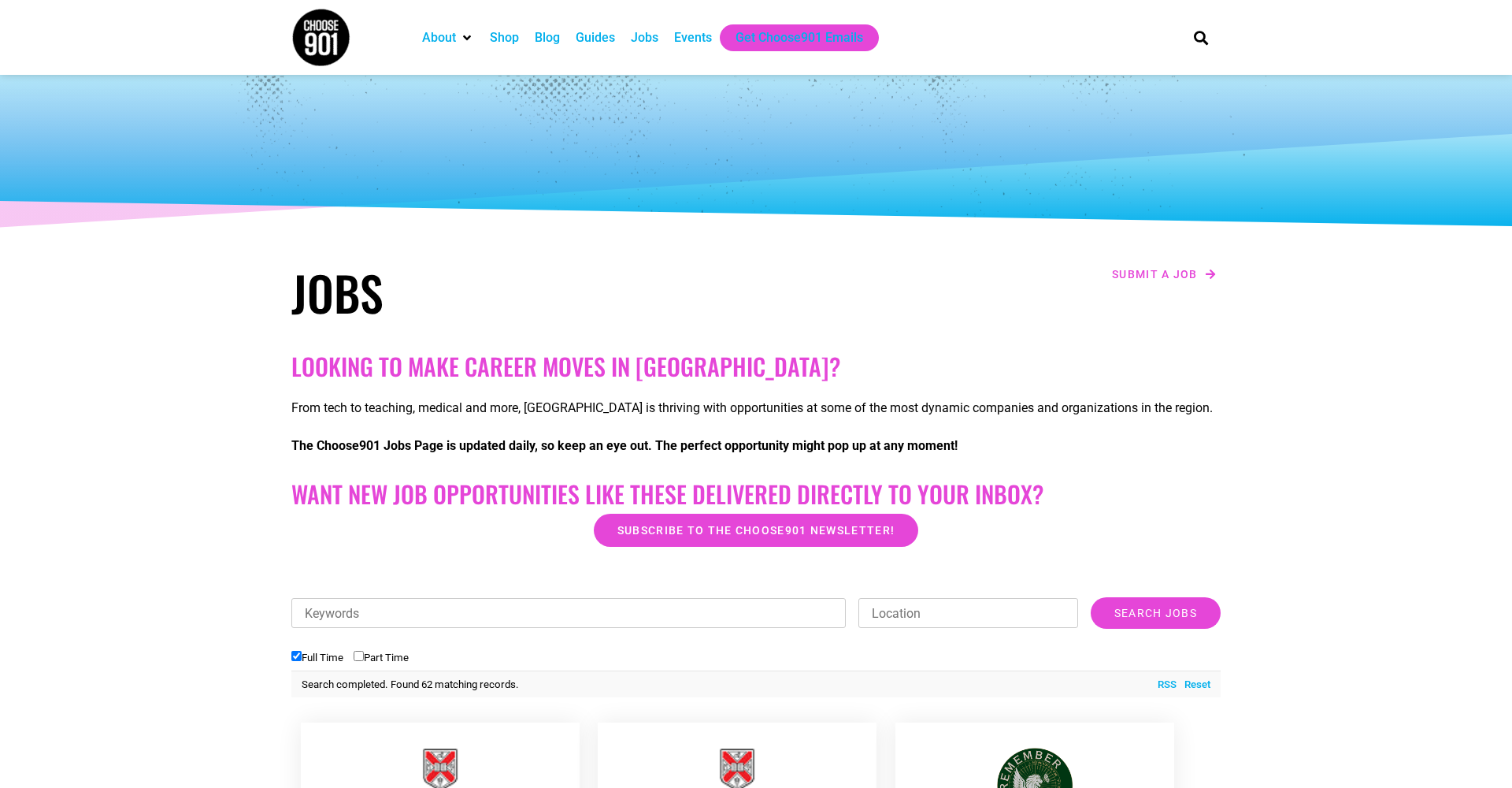
scroll to position [0, 0]
